Goal: Task Accomplishment & Management: Use online tool/utility

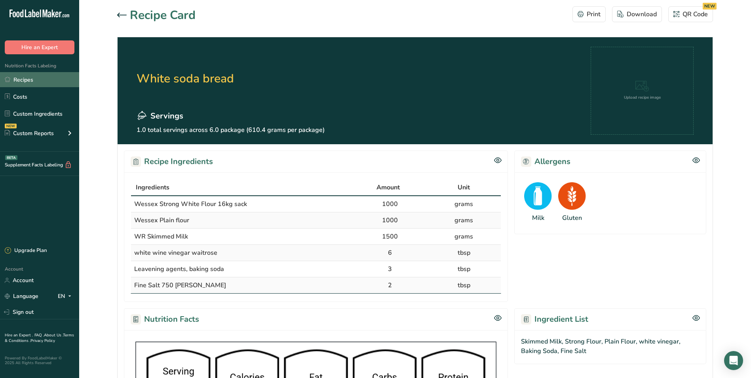
click at [21, 78] on link "Recipes" at bounding box center [39, 79] width 79 height 15
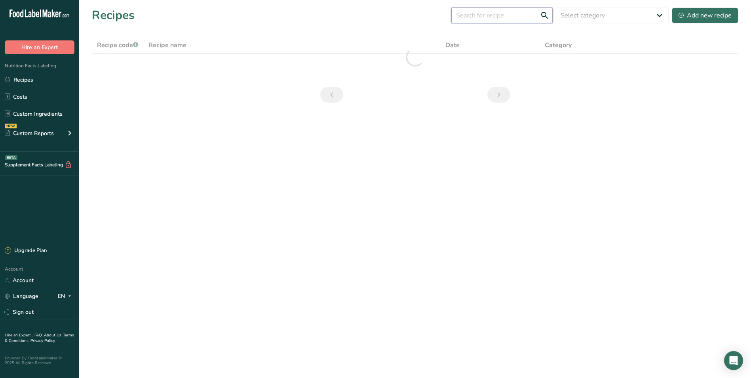
click at [497, 14] on input "text" at bounding box center [501, 16] width 101 height 16
type input "c"
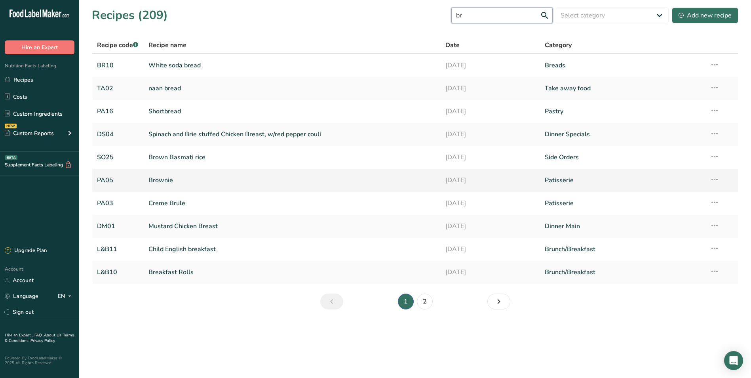
type input "br"
click at [162, 184] on link "Brownie" at bounding box center [292, 180] width 288 height 17
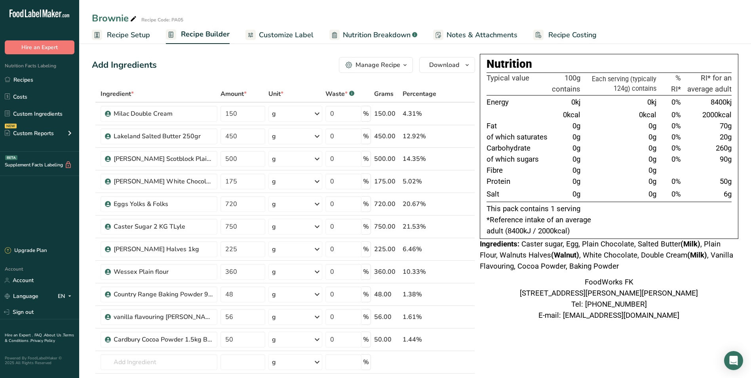
click at [407, 64] on icon "button" at bounding box center [405, 65] width 6 height 10
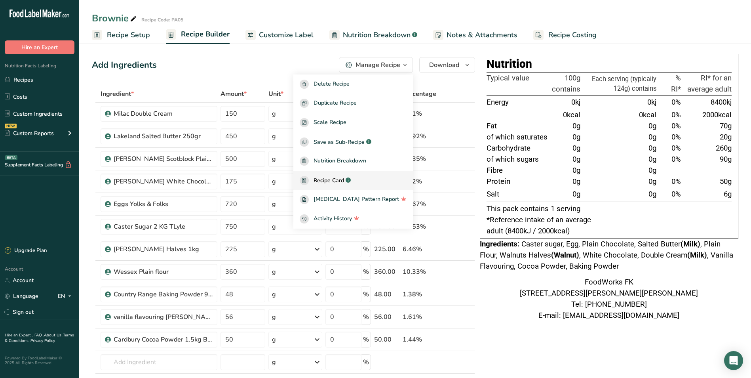
click at [344, 179] on span "Recipe Card" at bounding box center [329, 180] width 30 height 8
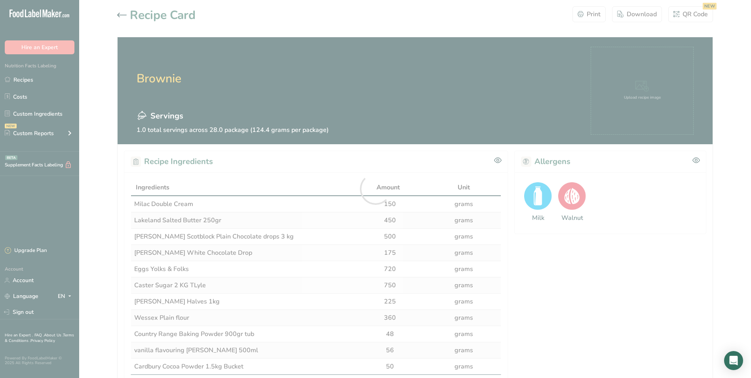
click at [584, 13] on div at bounding box center [375, 189] width 751 height 378
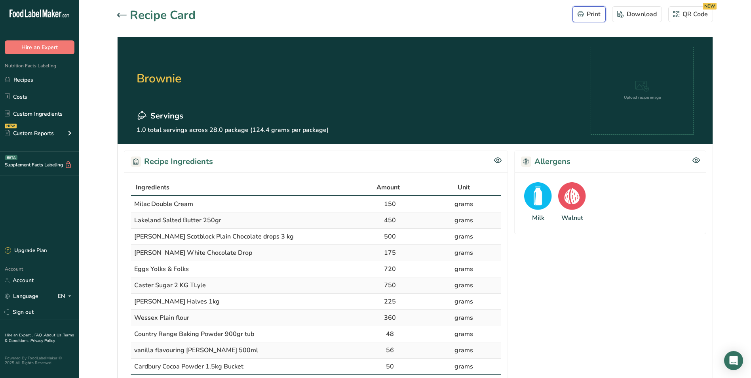
click at [586, 13] on div "Print" at bounding box center [589, 15] width 23 height 10
click at [17, 80] on link "Recipes" at bounding box center [39, 79] width 79 height 15
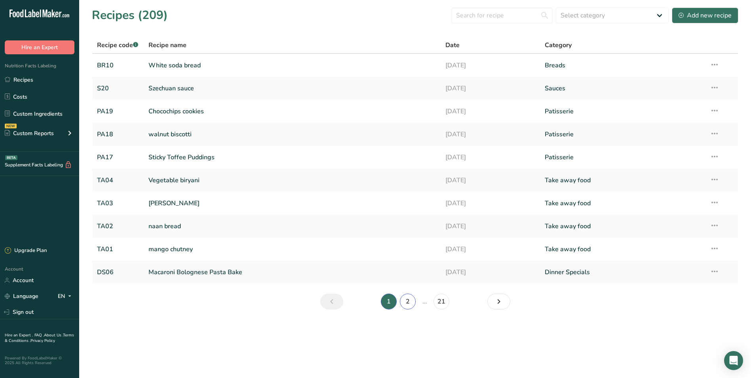
click at [405, 302] on link "2" at bounding box center [408, 301] width 16 height 16
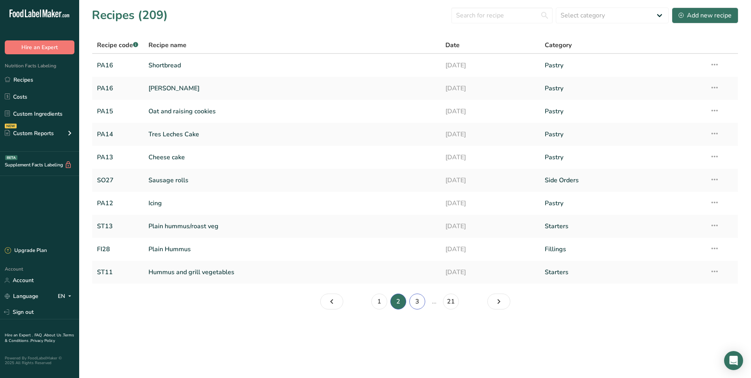
click at [415, 302] on link "3" at bounding box center [417, 301] width 16 height 16
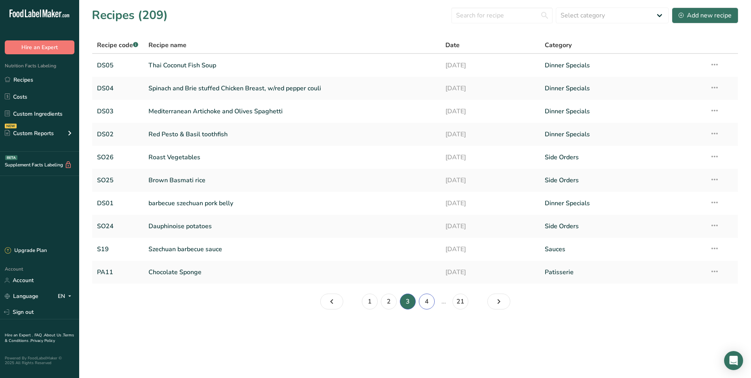
click at [426, 300] on link "4" at bounding box center [427, 301] width 16 height 16
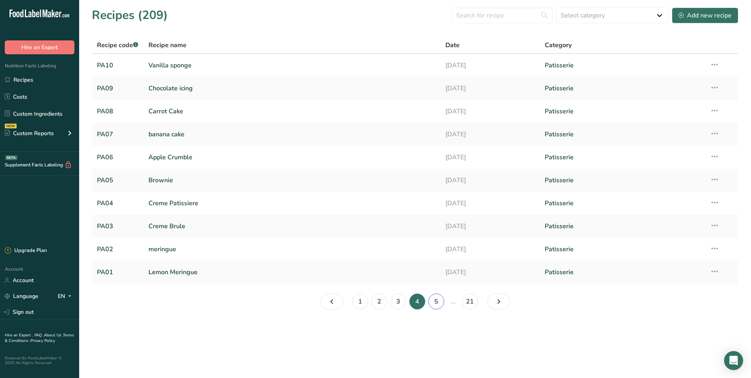
click at [437, 300] on link "5" at bounding box center [436, 301] width 16 height 16
drag, startPoint x: 438, startPoint y: 302, endPoint x: 175, endPoint y: 67, distance: 352.4
click at [175, 67] on link "Sweet shortcrust" at bounding box center [292, 65] width 288 height 17
click at [432, 304] on link "6" at bounding box center [434, 301] width 16 height 16
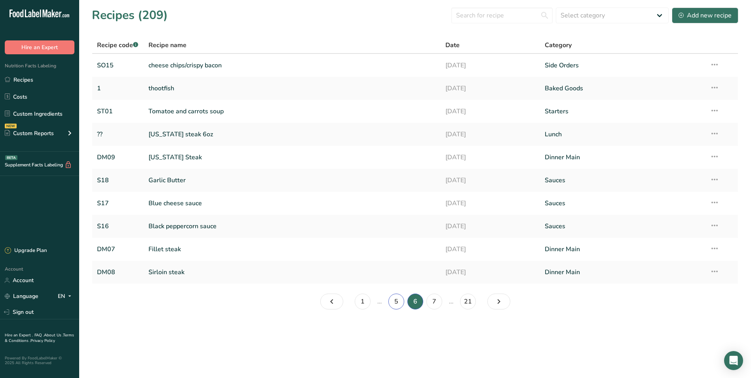
click at [395, 299] on link "5" at bounding box center [396, 301] width 16 height 16
click at [432, 301] on link "6" at bounding box center [434, 301] width 16 height 16
click at [394, 299] on link "5" at bounding box center [396, 301] width 16 height 16
click at [431, 302] on link "6" at bounding box center [434, 301] width 16 height 16
click at [434, 300] on link "7" at bounding box center [434, 301] width 16 height 16
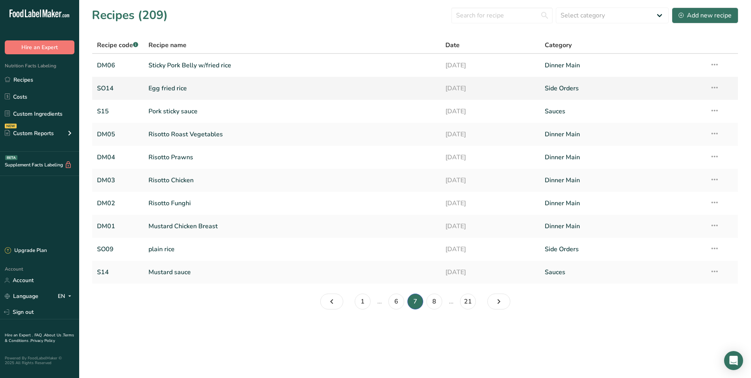
click at [718, 86] on icon at bounding box center [715, 87] width 10 height 14
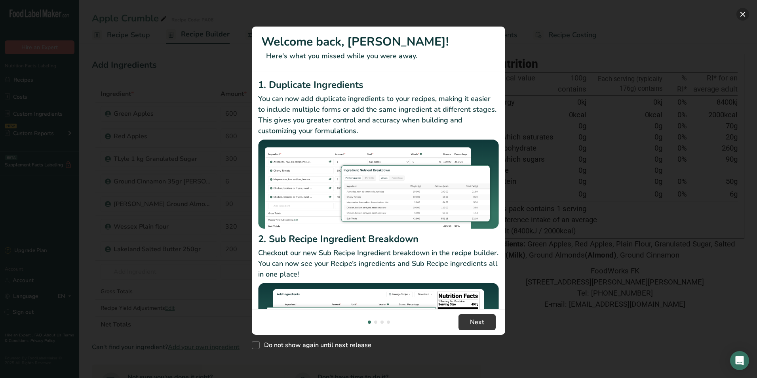
click at [744, 11] on button "New Features" at bounding box center [742, 14] width 13 height 13
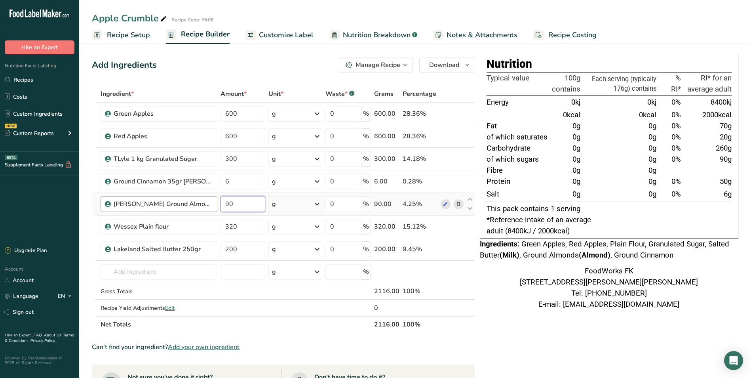
drag, startPoint x: 231, startPoint y: 204, endPoint x: 176, endPoint y: 203, distance: 55.5
click at [179, 203] on tr "Curtis Ground Almond 1kg 90 g Weight Units g kg mg See more Volume Units l Volu…" at bounding box center [283, 204] width 382 height 23
type input "100"
click at [401, 67] on span "button" at bounding box center [405, 65] width 10 height 10
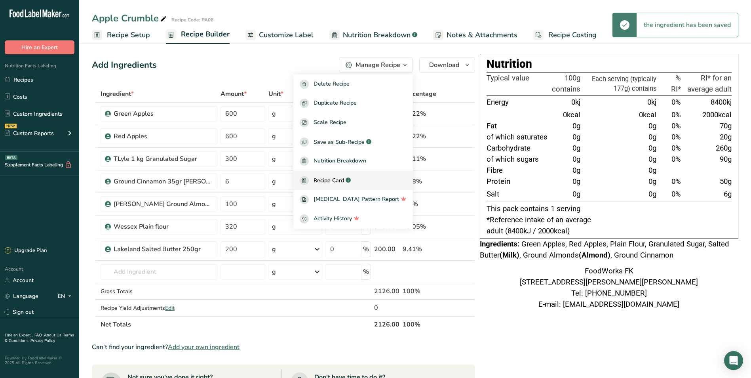
click at [344, 180] on span "Recipe Card" at bounding box center [329, 180] width 30 height 8
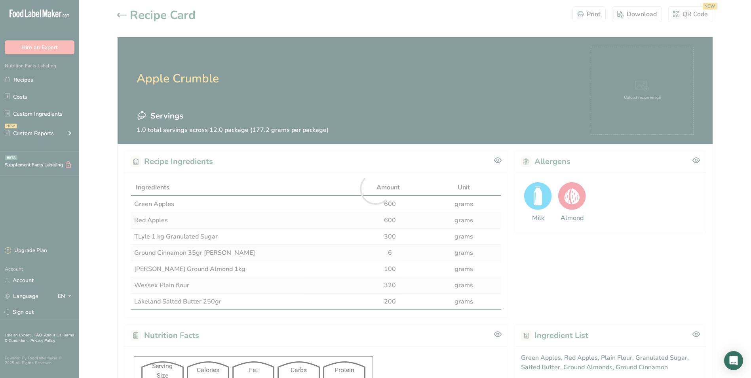
drag, startPoint x: 273, startPoint y: 124, endPoint x: 203, endPoint y: 176, distance: 87.1
click at [203, 176] on div at bounding box center [375, 189] width 751 height 378
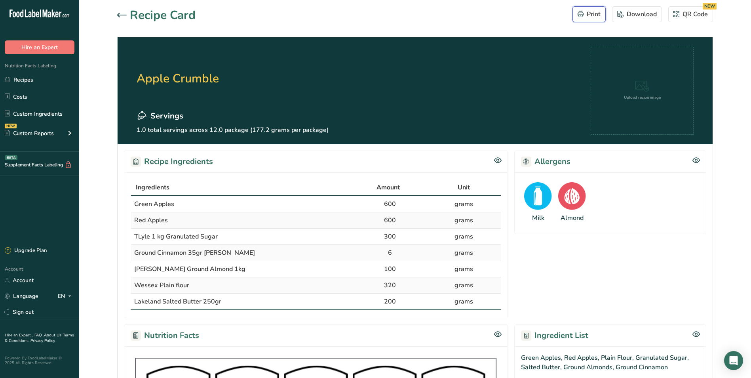
click at [582, 11] on div "Print" at bounding box center [589, 15] width 23 height 10
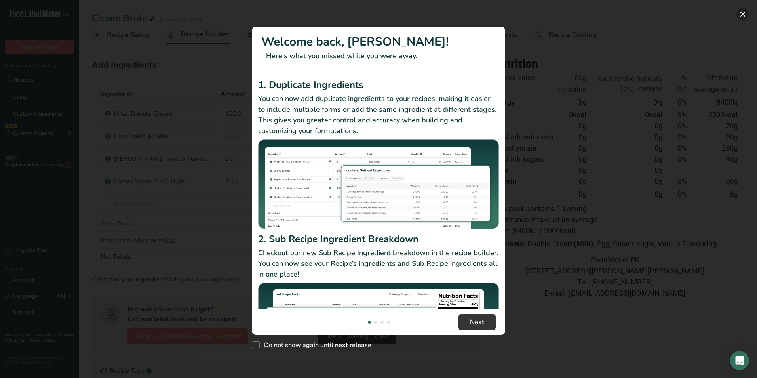
click at [745, 13] on button "New Features" at bounding box center [742, 14] width 13 height 13
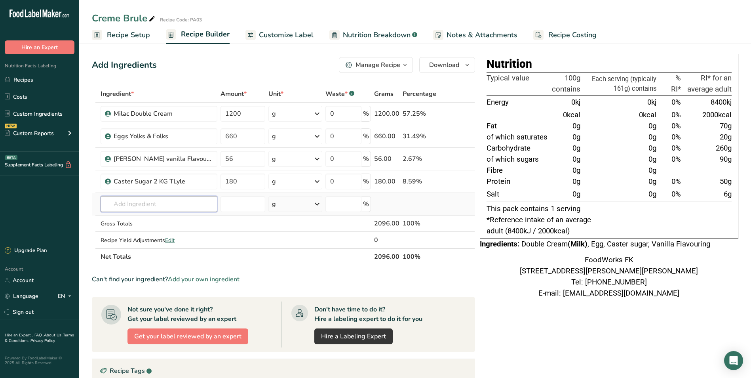
click at [168, 202] on input "text" at bounding box center [159, 204] width 117 height 16
click at [136, 203] on input "granul;ateed" at bounding box center [159, 204] width 117 height 16
click at [143, 203] on input "granul;ateed" at bounding box center [159, 204] width 117 height 16
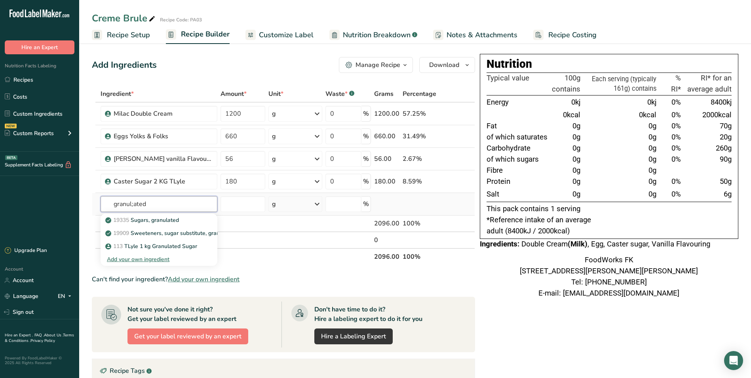
click at [132, 204] on input "granul;ated" at bounding box center [159, 204] width 117 height 16
type input "granulated"
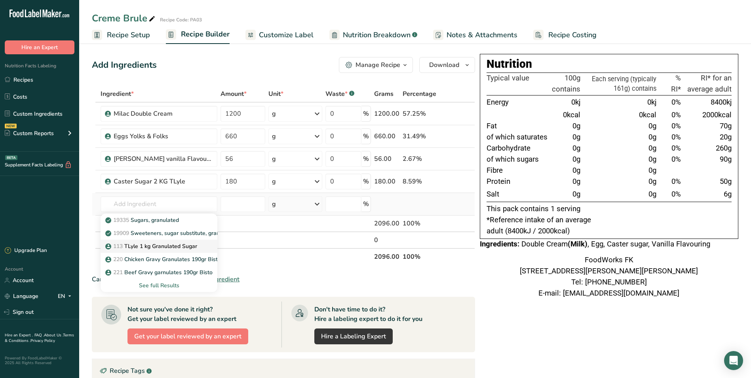
click at [167, 242] on p "113 TLyle 1 kg Granulated Sugar" at bounding box center [152, 246] width 90 height 8
type input "TLyle 1 kg Granulated Sugar"
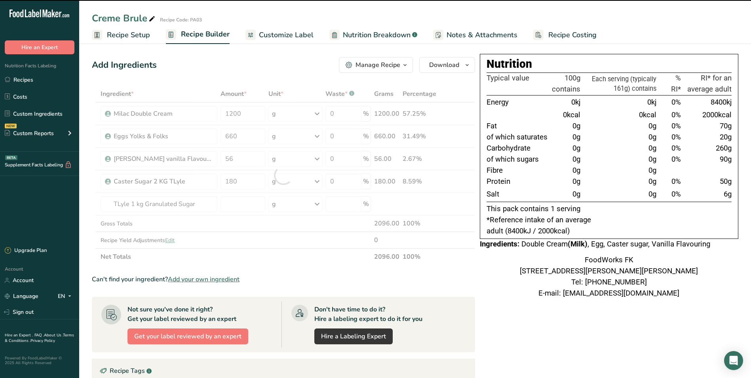
type input "0"
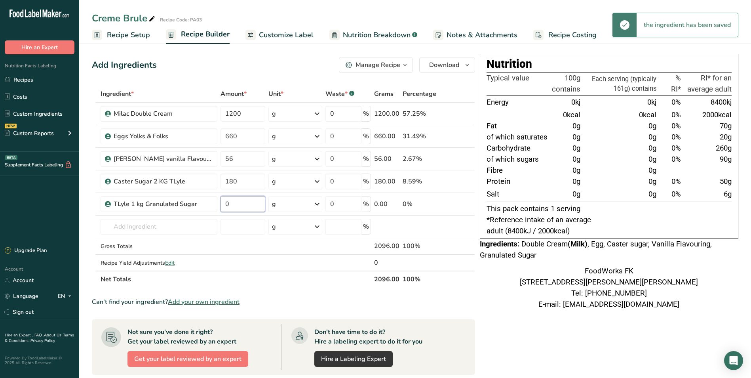
click at [230, 203] on input "0" at bounding box center [243, 204] width 45 height 16
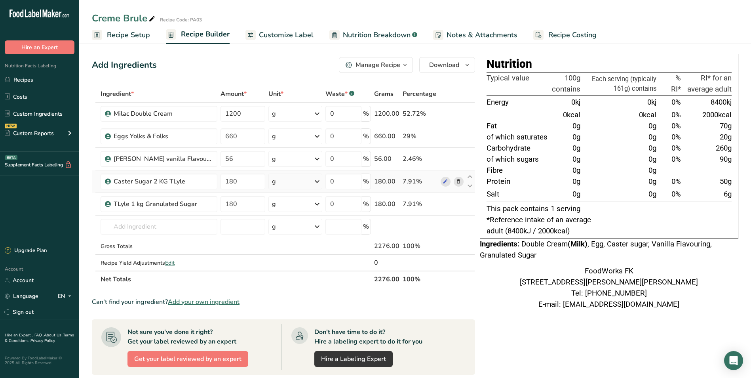
click at [457, 183] on div "Ingredient * Amount * Unit * Waste * .a-a{fill:#347362;}.b-a{fill:#fff;} Grams …" at bounding box center [283, 187] width 383 height 202
click at [238, 207] on input "1" at bounding box center [243, 204] width 45 height 16
type input "180"
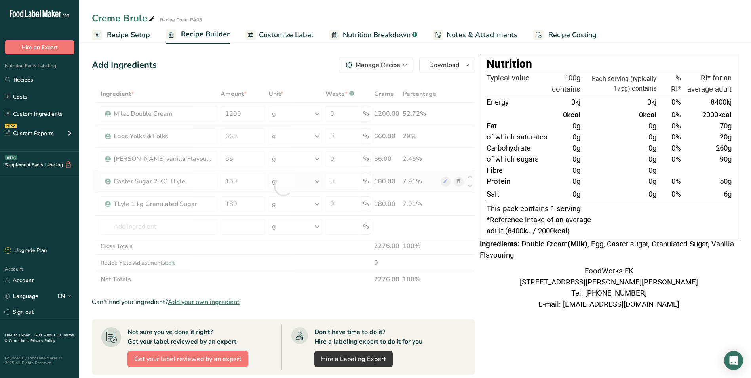
click at [460, 181] on div "Ingredient * Amount * Unit * Waste * .a-a{fill:#347362;}.b-a{fill:#fff;} Grams …" at bounding box center [283, 187] width 383 height 202
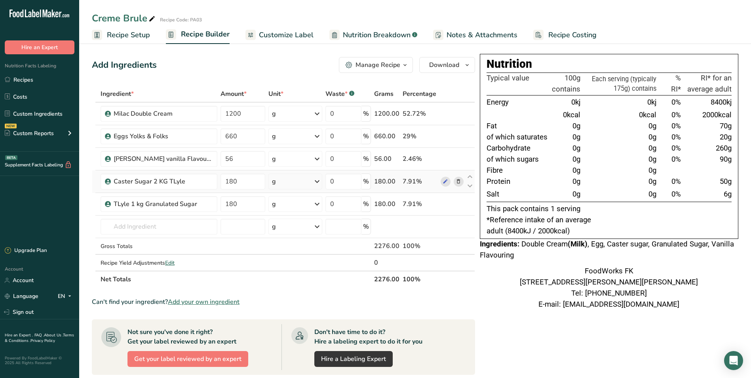
click at [459, 181] on icon at bounding box center [459, 181] width 6 height 8
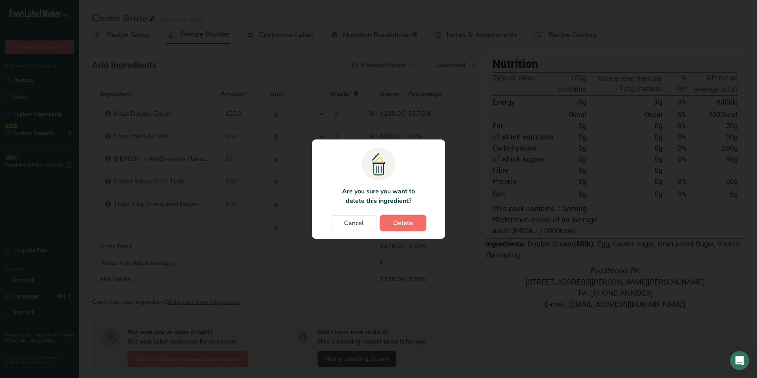
click at [409, 222] on span "Delete" at bounding box center [403, 223] width 20 height 10
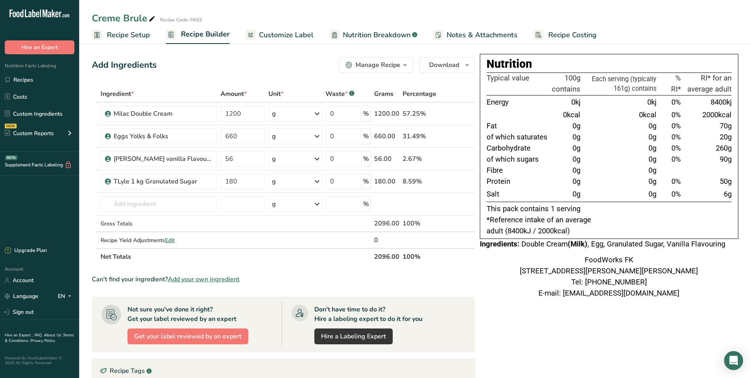
click at [405, 65] on icon "button" at bounding box center [405, 65] width 6 height 10
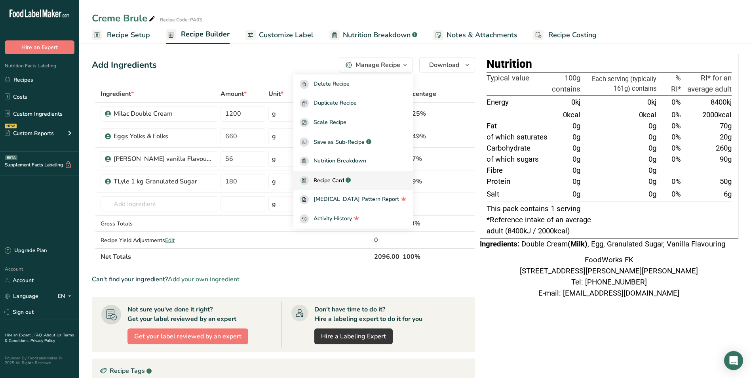
click at [340, 177] on span "Recipe Card" at bounding box center [329, 180] width 30 height 8
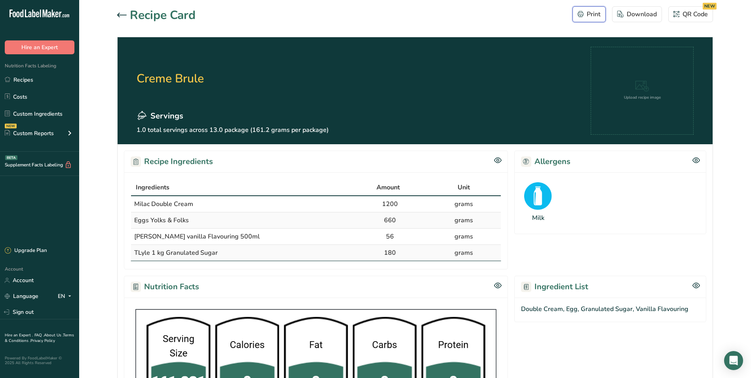
click at [587, 19] on div "Print" at bounding box center [589, 15] width 23 height 10
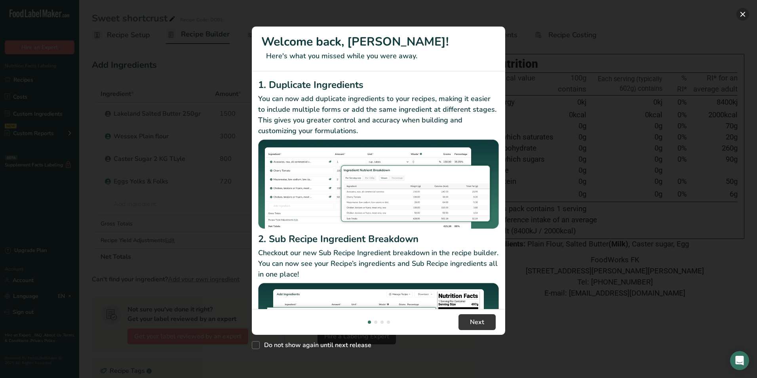
click at [740, 11] on button "New Features" at bounding box center [742, 14] width 13 height 13
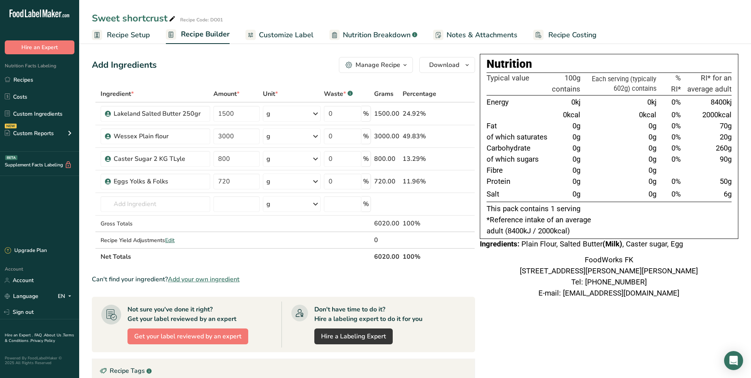
click at [386, 64] on div "Manage Recipe" at bounding box center [378, 65] width 45 height 10
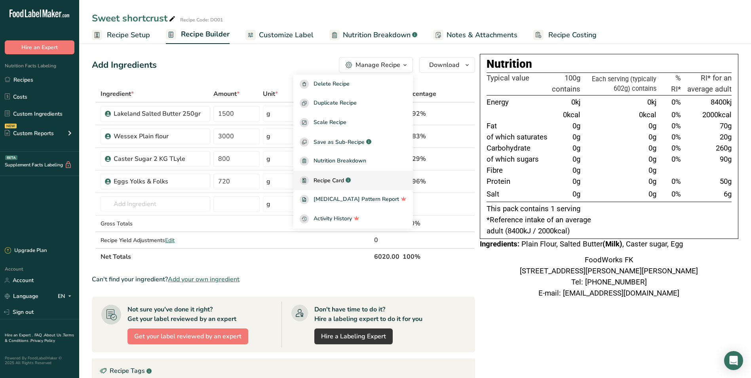
click at [344, 177] on span "Recipe Card" at bounding box center [329, 180] width 30 height 8
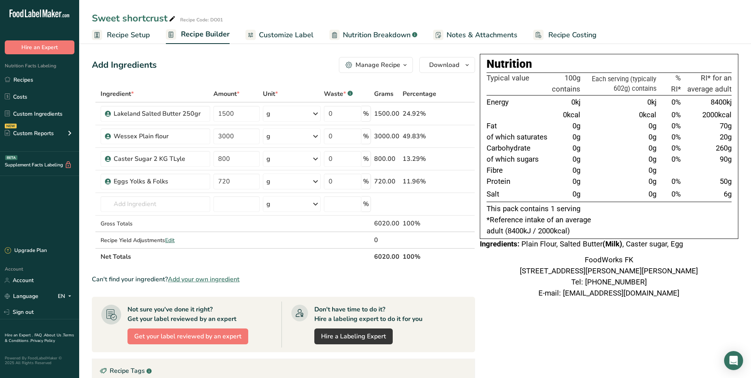
click at [407, 62] on icon "button" at bounding box center [405, 65] width 6 height 10
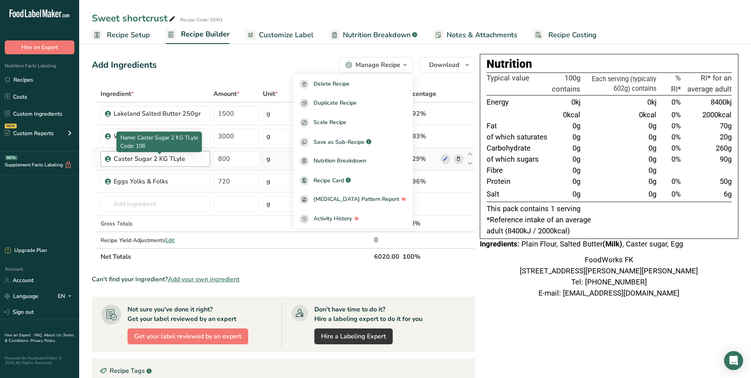
click at [196, 158] on div "Caster Sugar 2 KG TLyle" at bounding box center [160, 159] width 92 height 10
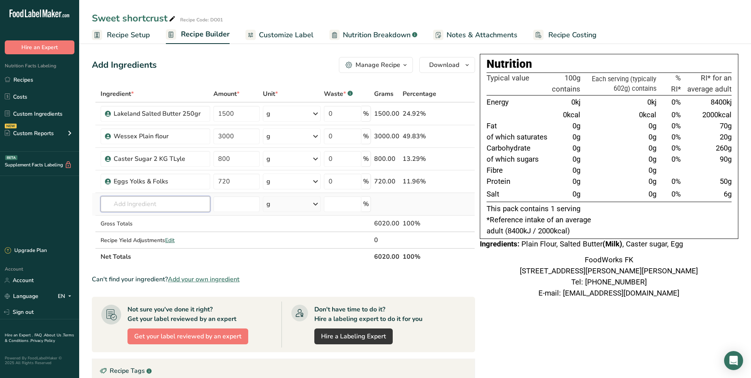
click at [141, 199] on input "text" at bounding box center [156, 204] width 110 height 16
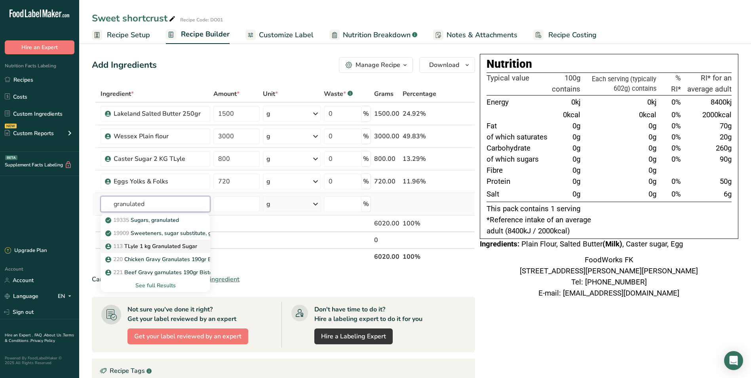
type input "granulated"
click at [156, 247] on p "113 TLyle 1 kg Granulated Sugar" at bounding box center [152, 246] width 90 height 8
type input "TLyle 1 kg Granulated Sugar"
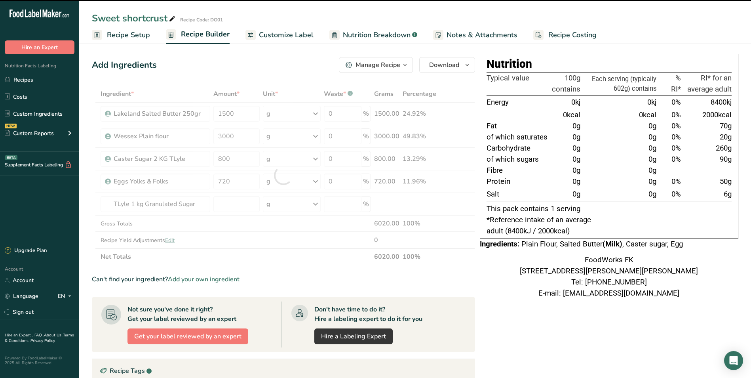
type input "0"
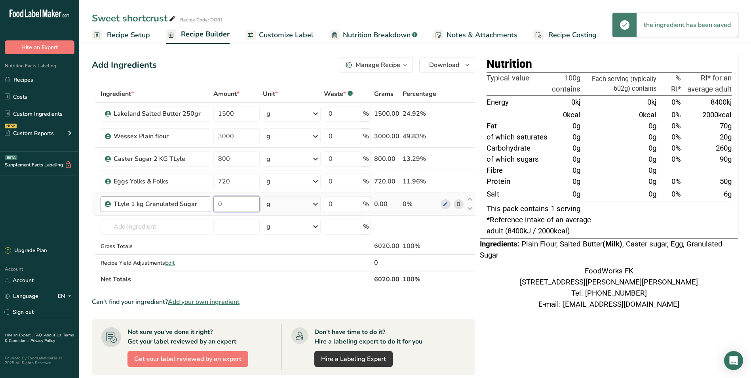
drag, startPoint x: 234, startPoint y: 205, endPoint x: 183, endPoint y: 202, distance: 50.4
click at [183, 202] on tr "TLyle 1 kg Granulated Sugar 0 g Weight Units g kg mg See more Volume Units l Vo…" at bounding box center [283, 204] width 382 height 23
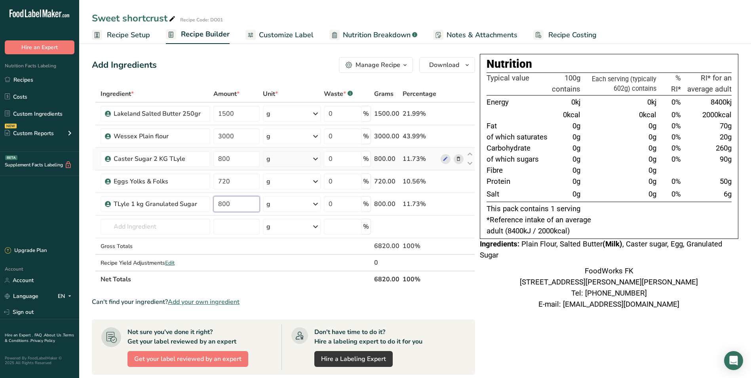
type input "800"
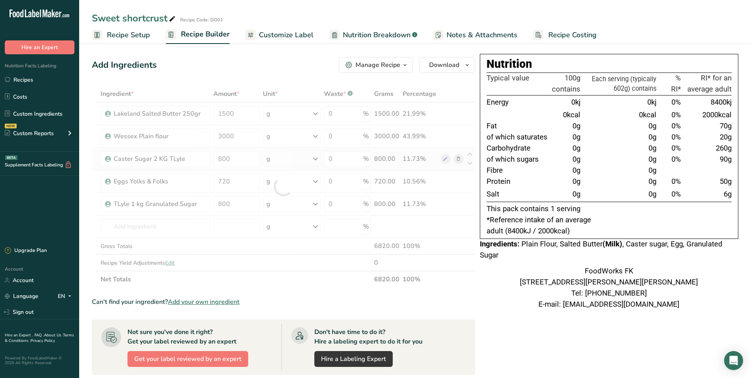
click at [459, 158] on div "Ingredient * Amount * Unit * Waste * .a-a{fill:#347362;}.b-a{fill:#fff;} Grams …" at bounding box center [283, 187] width 383 height 202
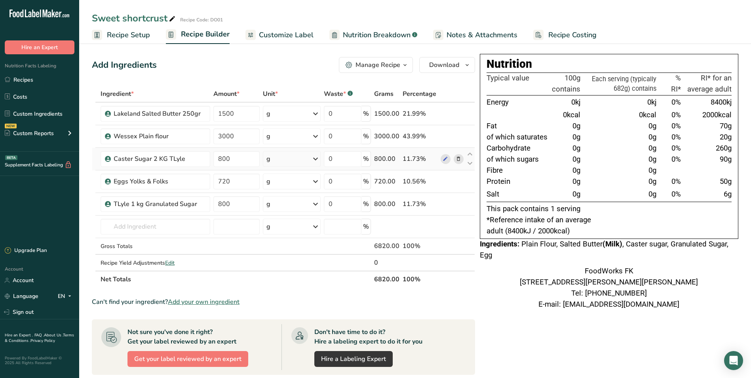
click at [456, 158] on icon at bounding box center [459, 159] width 6 height 8
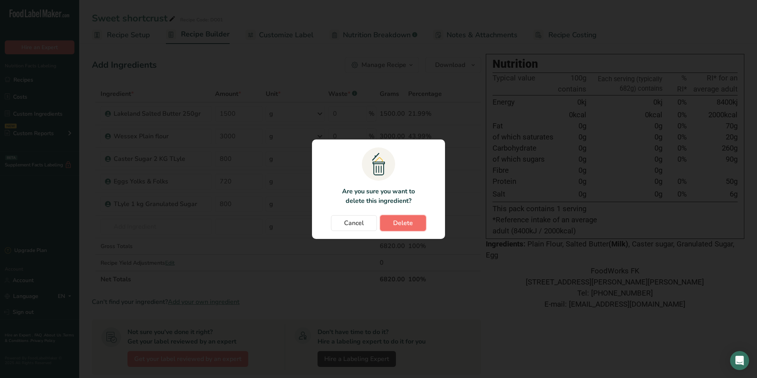
click at [405, 220] on span "Delete" at bounding box center [403, 223] width 20 height 10
type input "720"
type input "800"
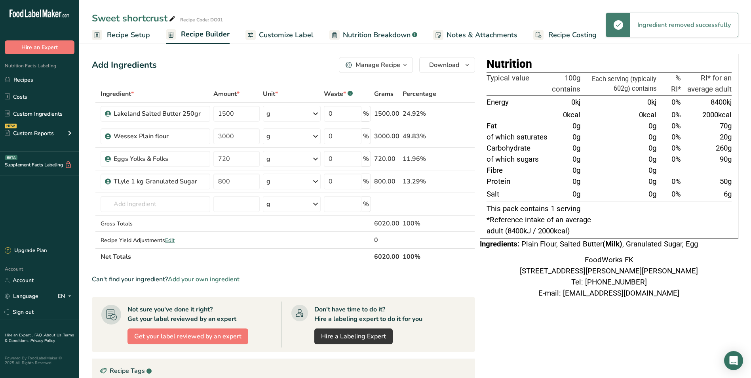
click at [397, 65] on div "Manage Recipe" at bounding box center [378, 65] width 45 height 10
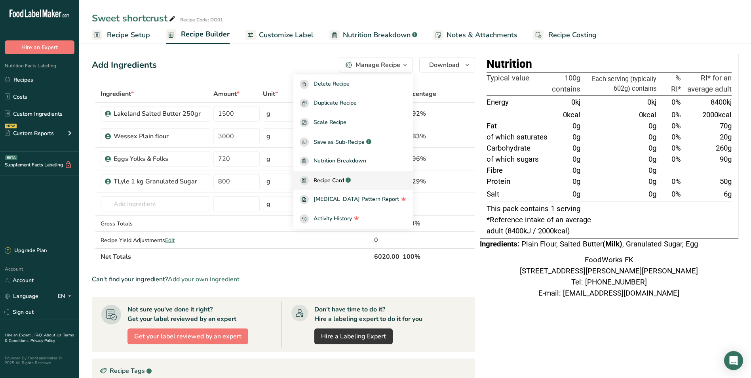
click at [344, 177] on span "Recipe Card" at bounding box center [329, 180] width 30 height 8
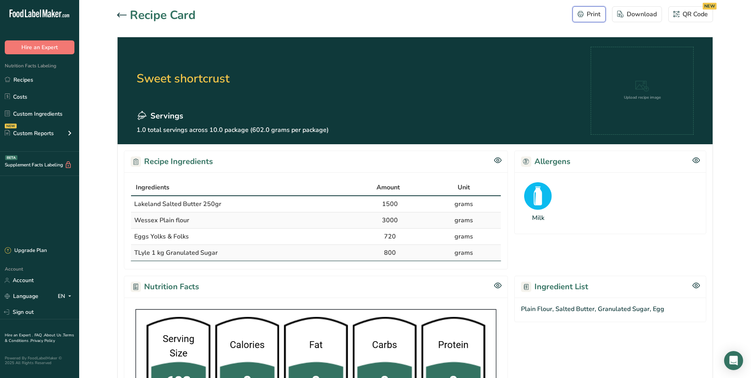
click at [582, 13] on icon "button" at bounding box center [581, 14] width 6 height 6
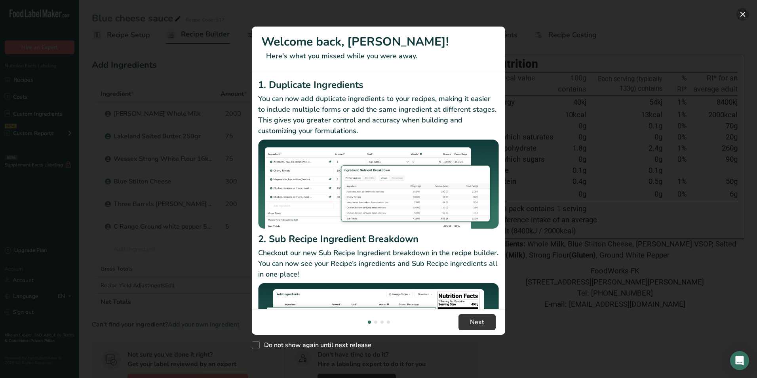
click at [741, 12] on button "New Features" at bounding box center [742, 14] width 13 height 13
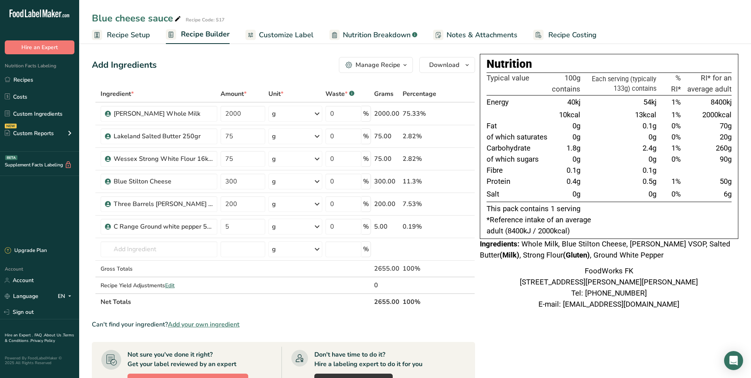
click at [377, 61] on div "Manage Recipe" at bounding box center [378, 65] width 45 height 10
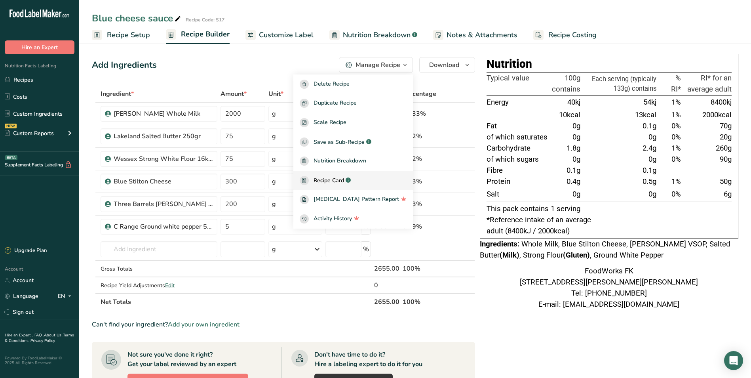
click at [340, 177] on span "Recipe Card" at bounding box center [329, 180] width 30 height 8
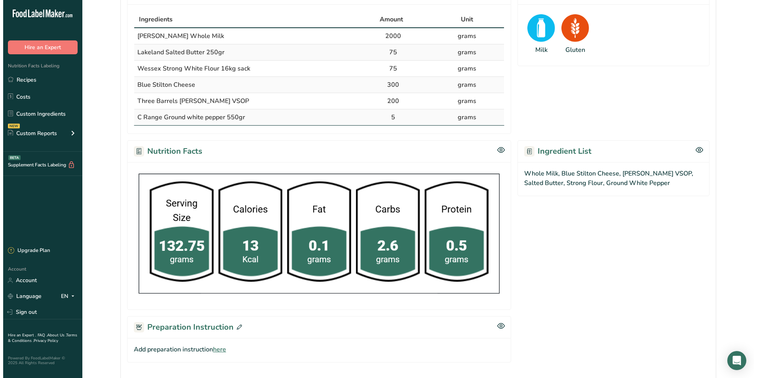
scroll to position [239, 0]
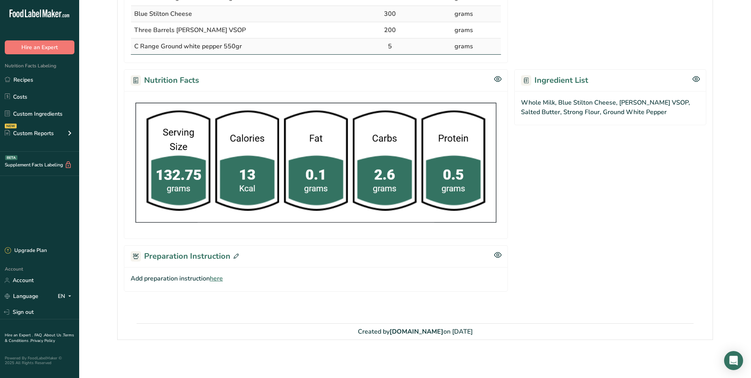
click at [236, 255] on icon at bounding box center [236, 255] width 5 height 5
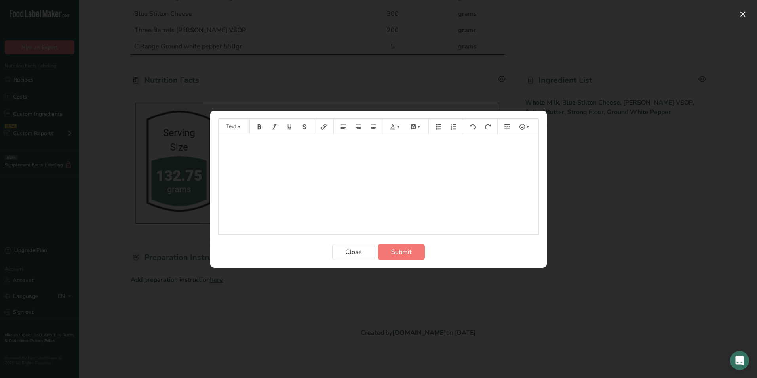
click at [262, 143] on p "﻿" at bounding box center [379, 146] width 312 height 10
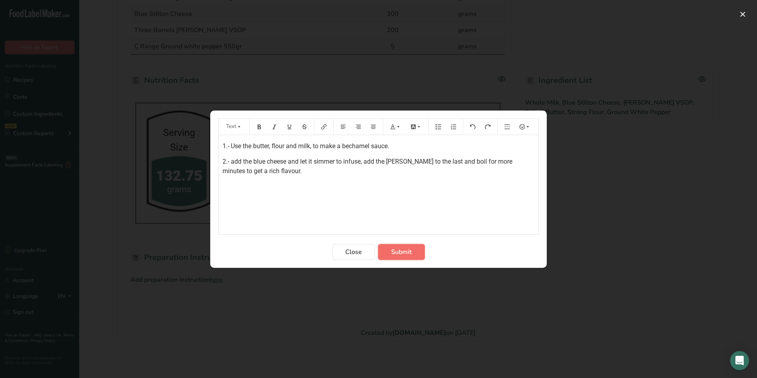
click at [405, 251] on span "Submit" at bounding box center [401, 252] width 21 height 10
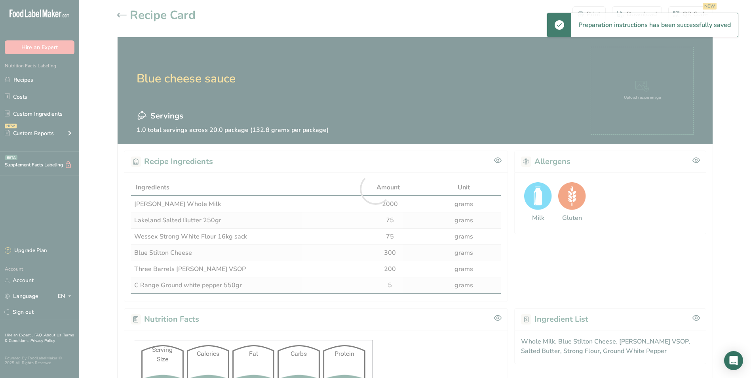
scroll to position [0, 0]
click at [588, 11] on div at bounding box center [375, 189] width 751 height 378
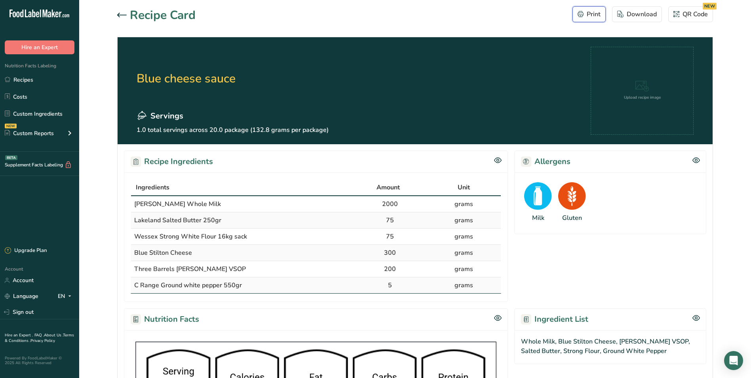
click at [594, 10] on div "Print" at bounding box center [589, 15] width 23 height 10
click at [600, 16] on div "Print" at bounding box center [589, 15] width 23 height 10
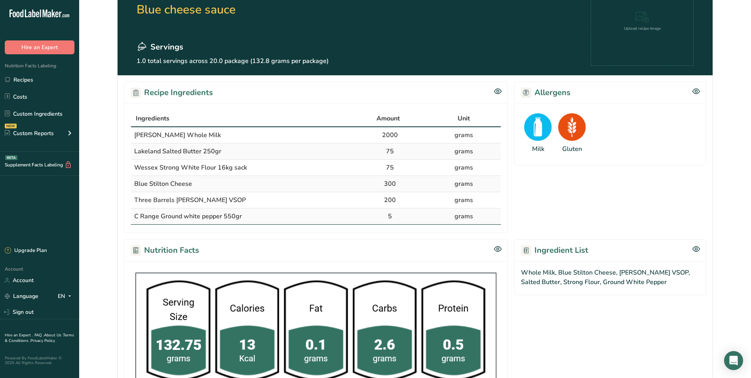
scroll to position [55, 0]
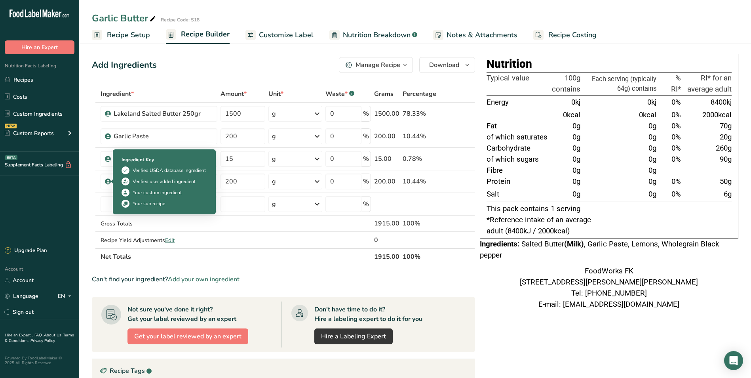
click at [149, 200] on div "Your sub recipe" at bounding box center [149, 203] width 32 height 7
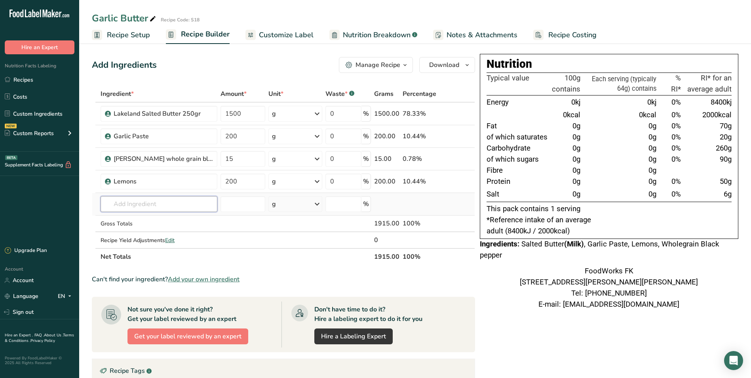
click at [107, 205] on input "text" at bounding box center [159, 204] width 117 height 16
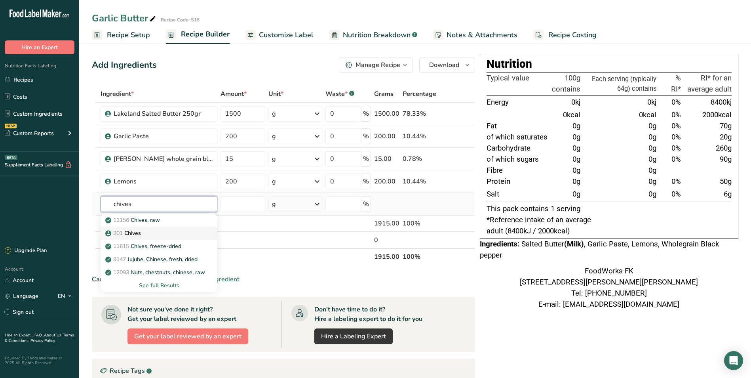
type input "chives"
click at [145, 232] on div "301 Chives" at bounding box center [152, 233] width 91 height 8
type input "Chives"
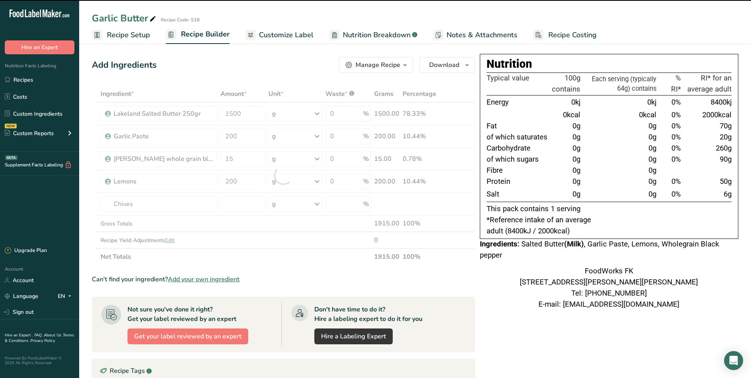
type input "0"
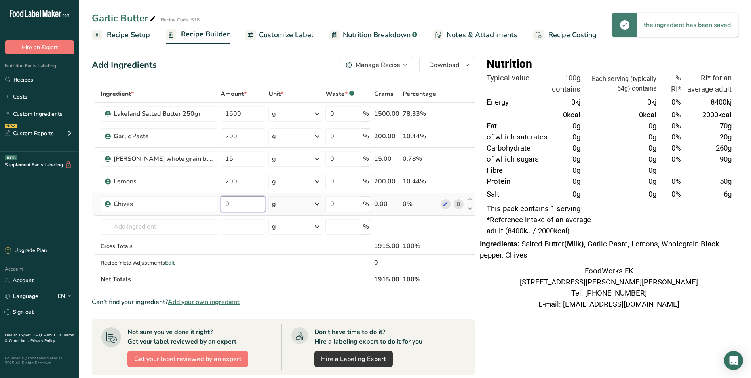
click at [250, 203] on input "0" at bounding box center [243, 204] width 45 height 16
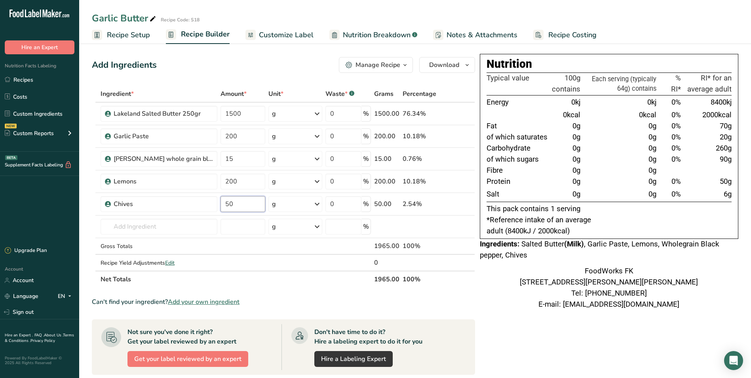
type input "50"
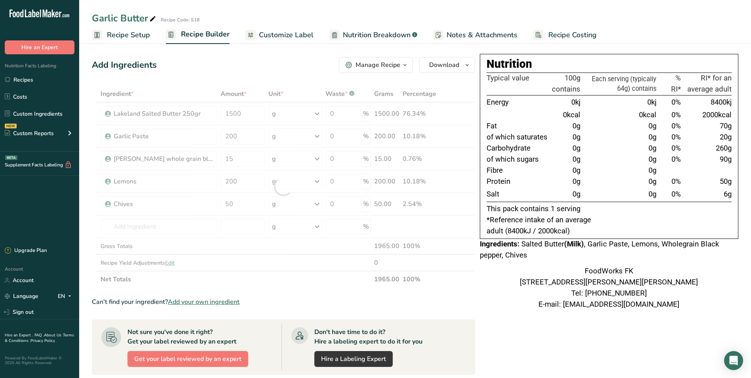
click at [400, 62] on div "Manage Recipe" at bounding box center [378, 65] width 45 height 10
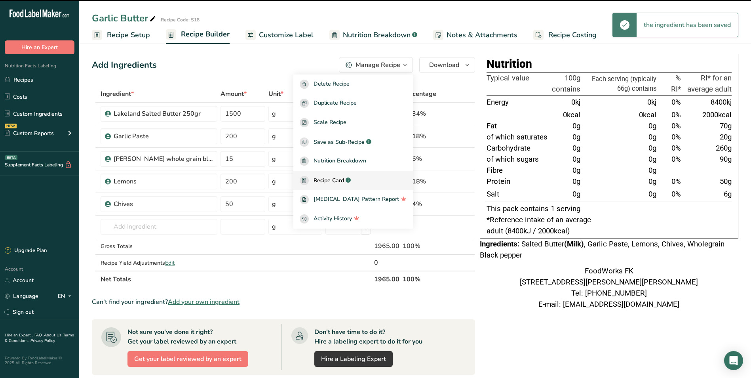
click at [344, 179] on span "Recipe Card" at bounding box center [329, 180] width 30 height 8
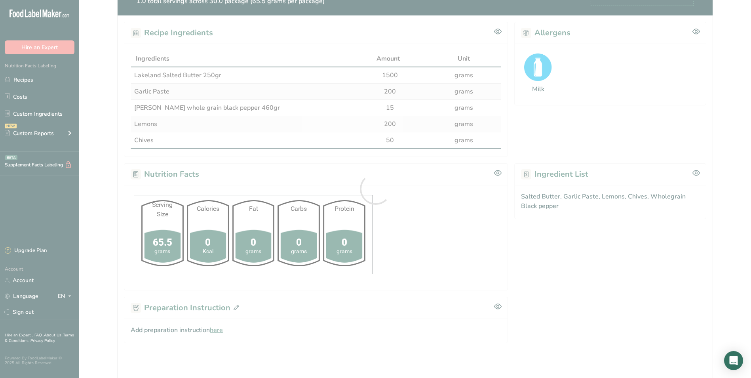
scroll to position [180, 0]
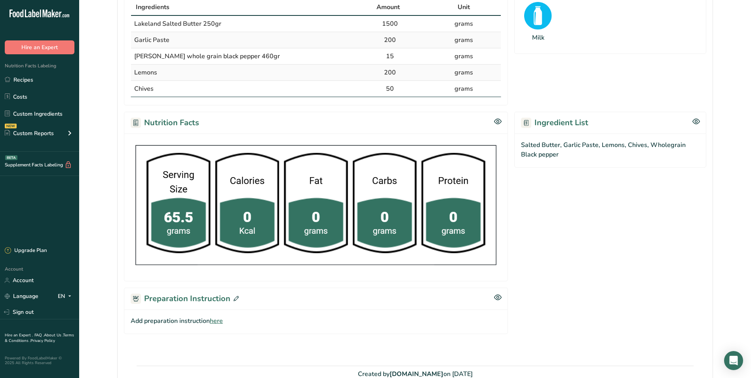
click at [236, 297] on icon at bounding box center [236, 298] width 5 height 5
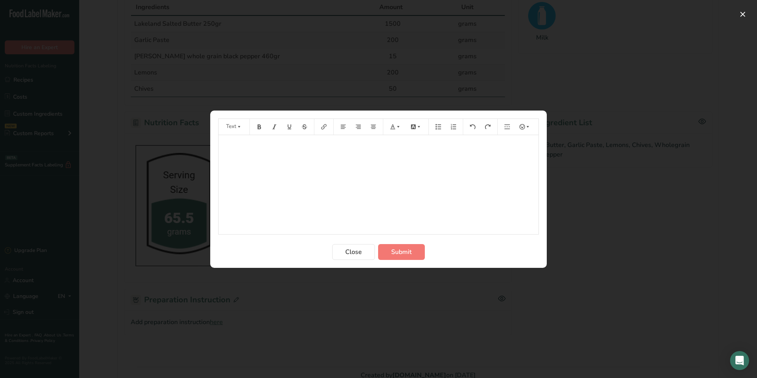
click at [250, 196] on div "﻿" at bounding box center [379, 184] width 320 height 99
click at [274, 146] on span "1.- On the kenwood mixer, cream the butter" at bounding box center [282, 146] width 118 height 8
click at [351, 143] on p "1.- On the Kenwood mixer, cream the butter" at bounding box center [379, 146] width 312 height 10
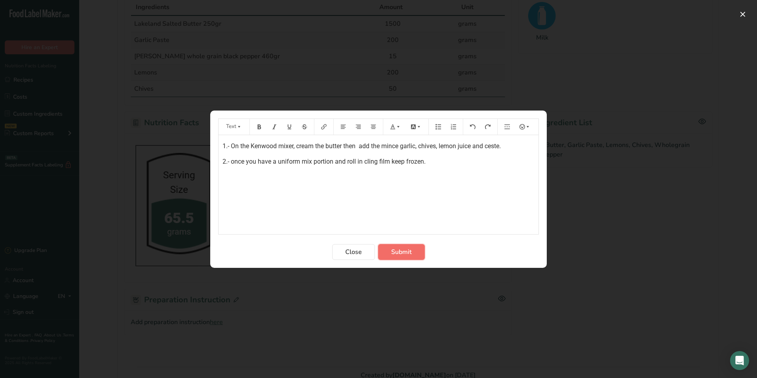
click at [405, 248] on span "Submit" at bounding box center [401, 252] width 21 height 10
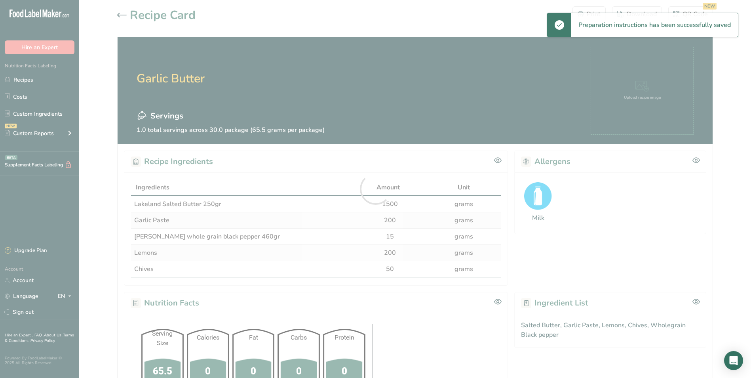
scroll to position [0, 0]
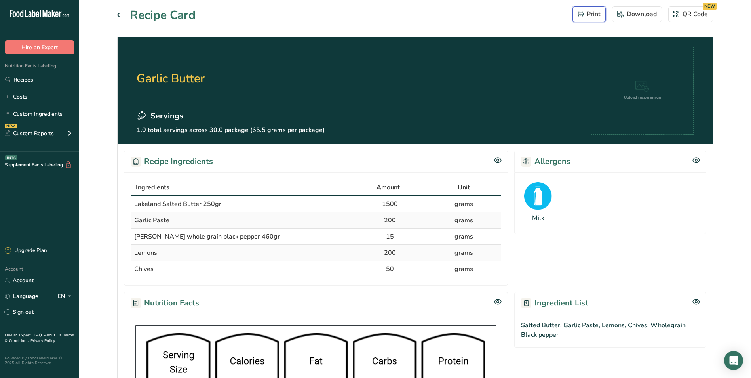
click at [592, 13] on div "Print" at bounding box center [589, 15] width 23 height 10
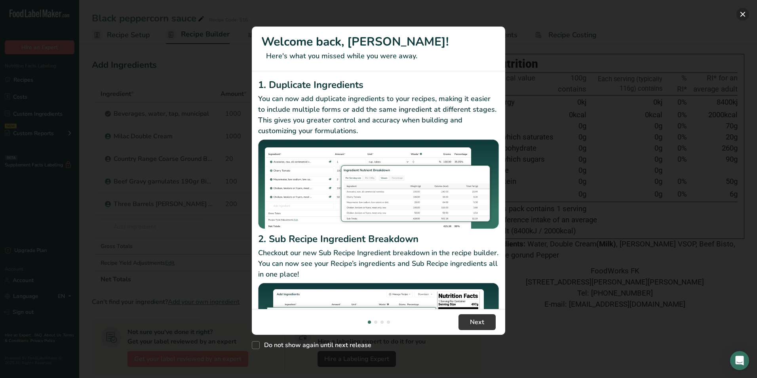
click at [741, 15] on button "New Features" at bounding box center [742, 14] width 13 height 13
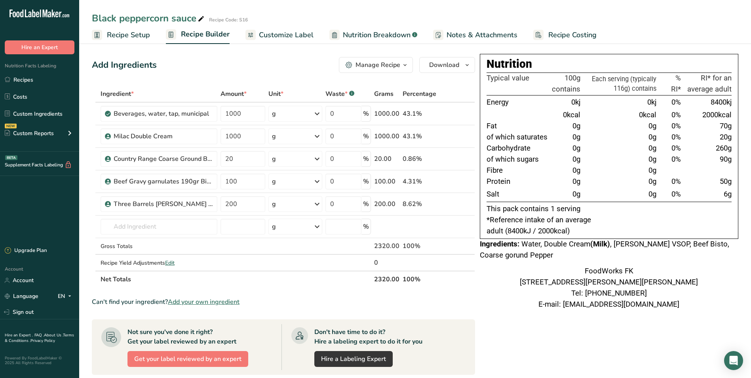
click at [399, 61] on div "Manage Recipe" at bounding box center [378, 65] width 45 height 10
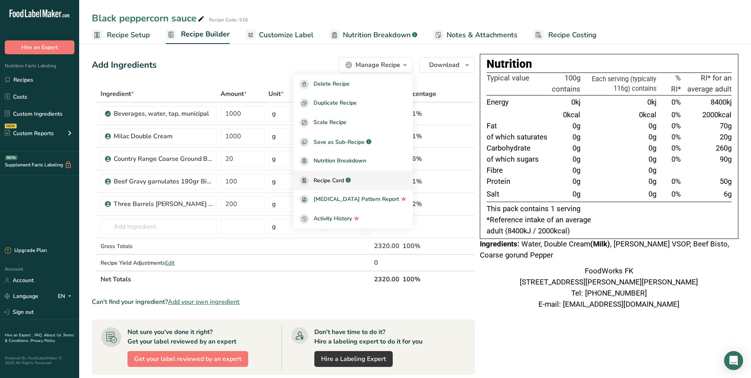
click at [339, 181] on span "Recipe Card" at bounding box center [329, 180] width 30 height 8
